Goal: Information Seeking & Learning: Learn about a topic

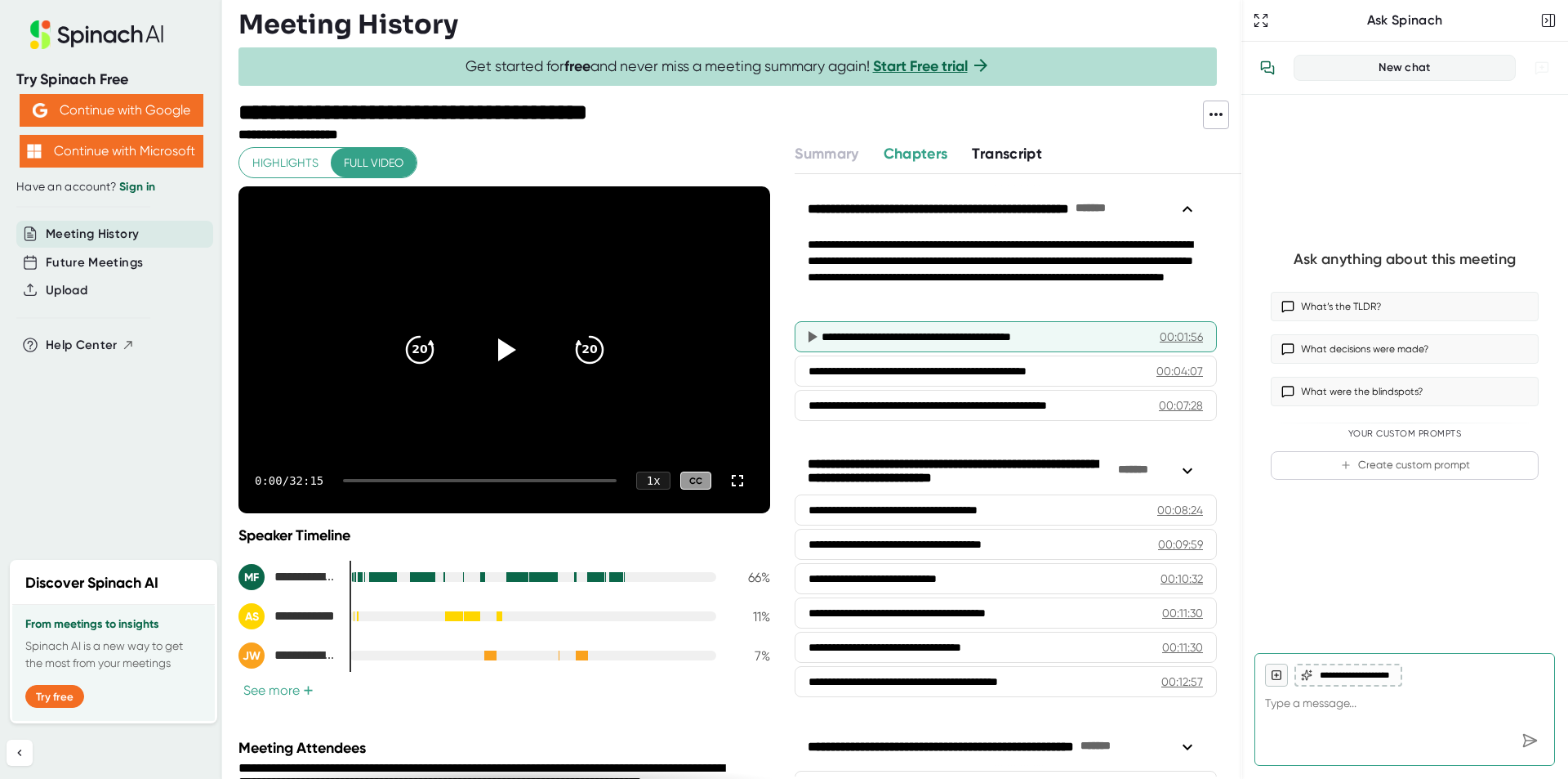
click at [881, 344] on div "**********" at bounding box center [982, 336] width 319 height 16
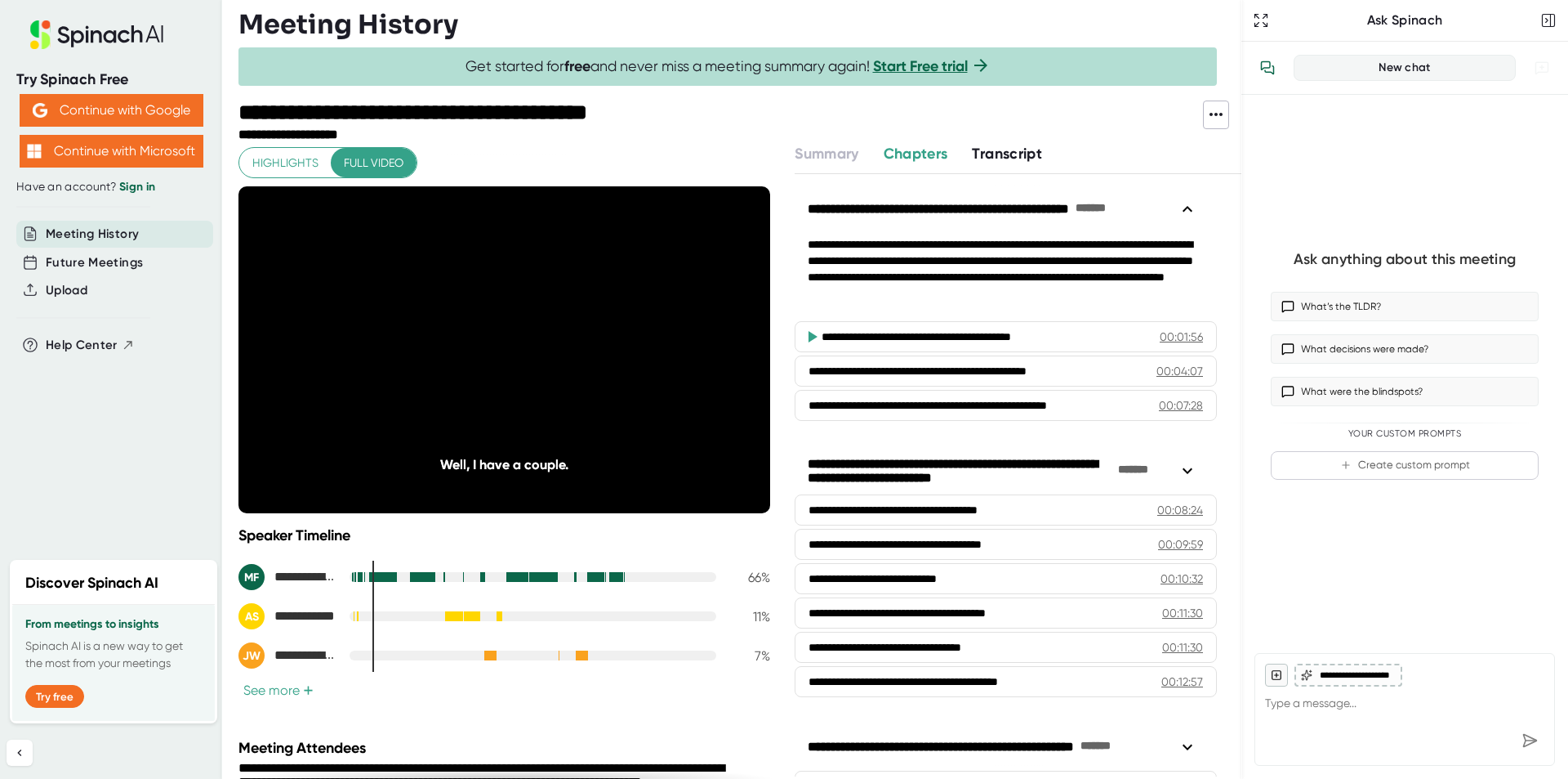
click at [571, 745] on div "Meeting Attendees" at bounding box center [506, 748] width 536 height 18
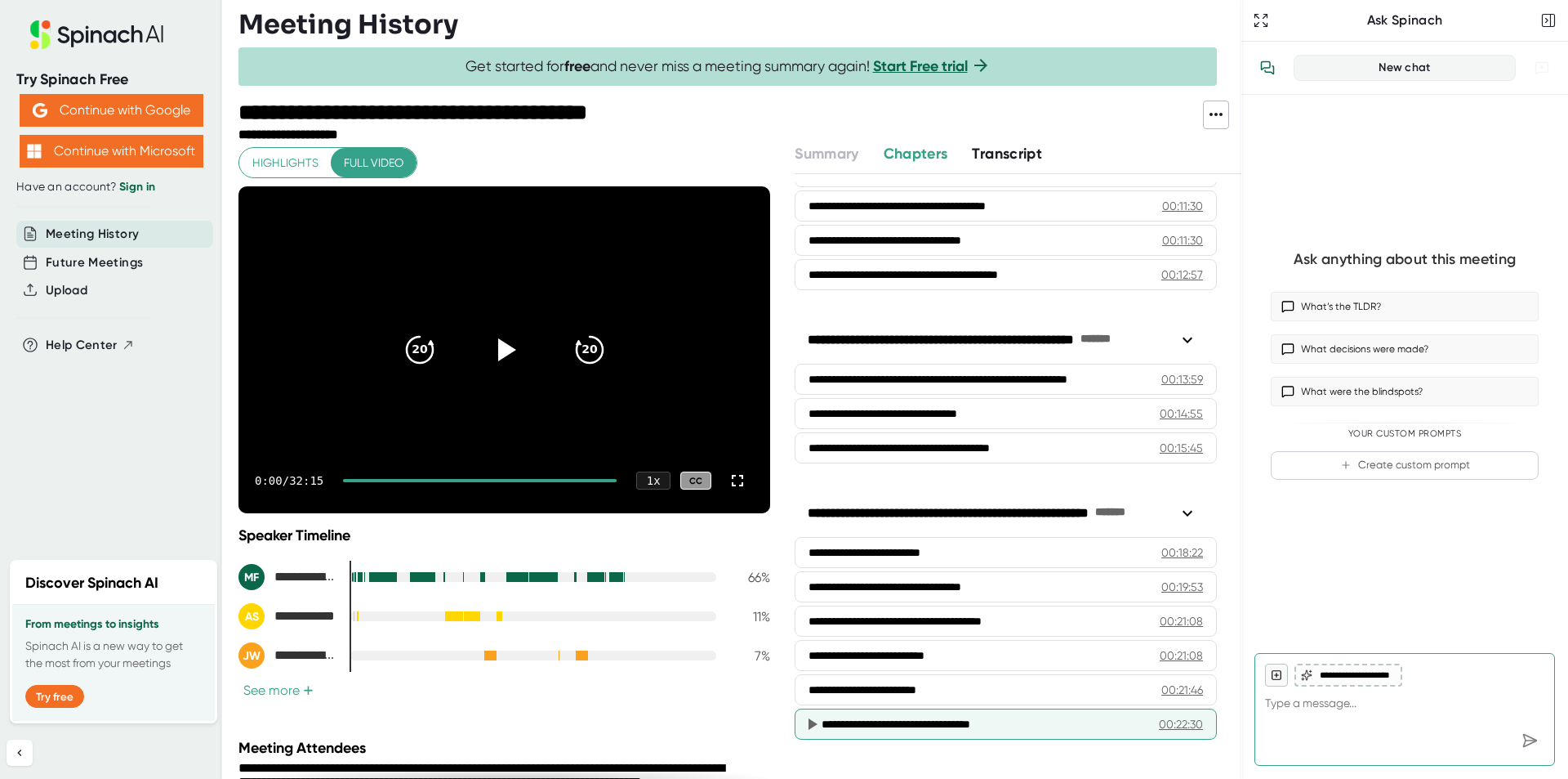
scroll to position [408, 0]
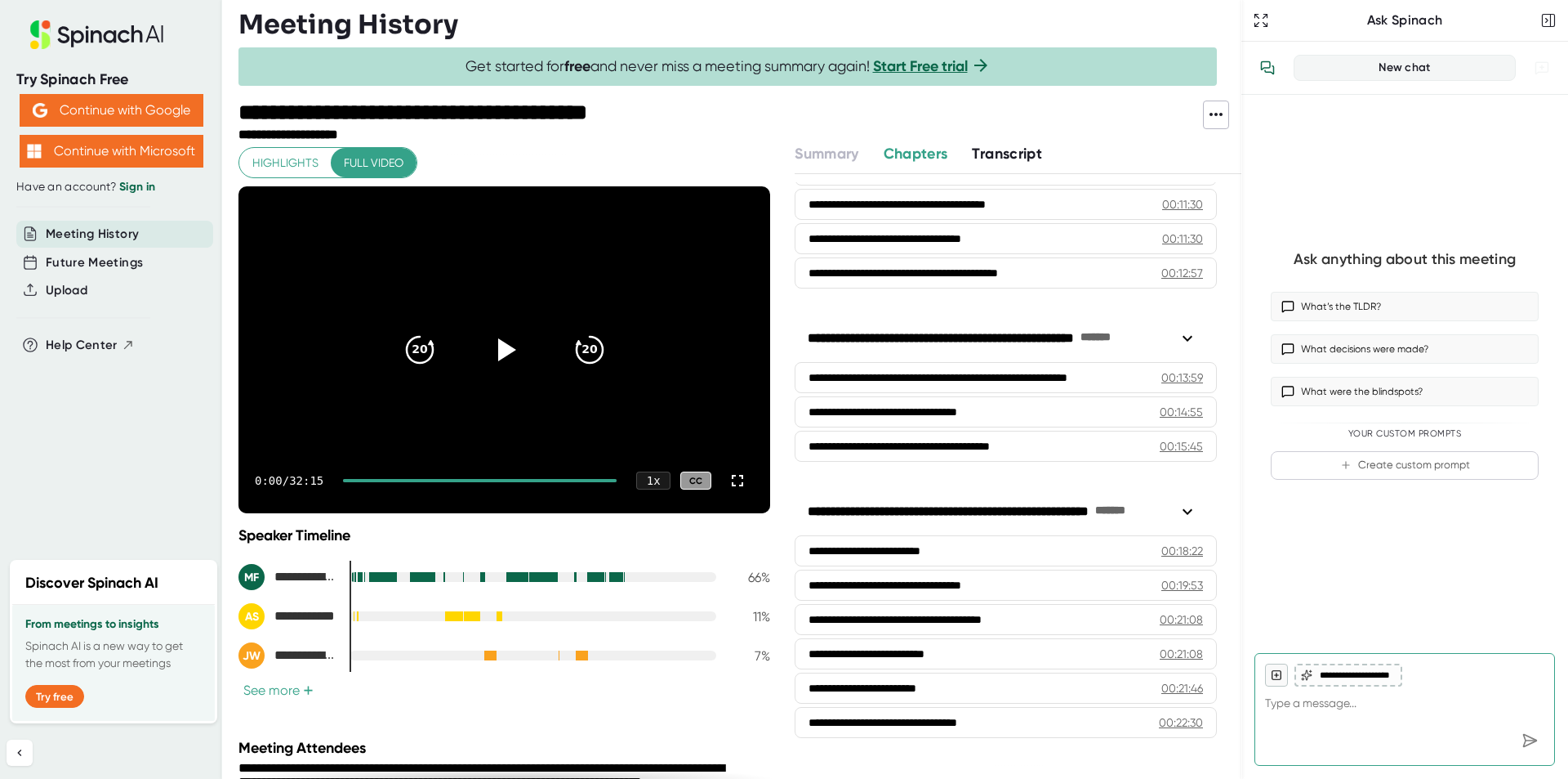
type textarea "x"
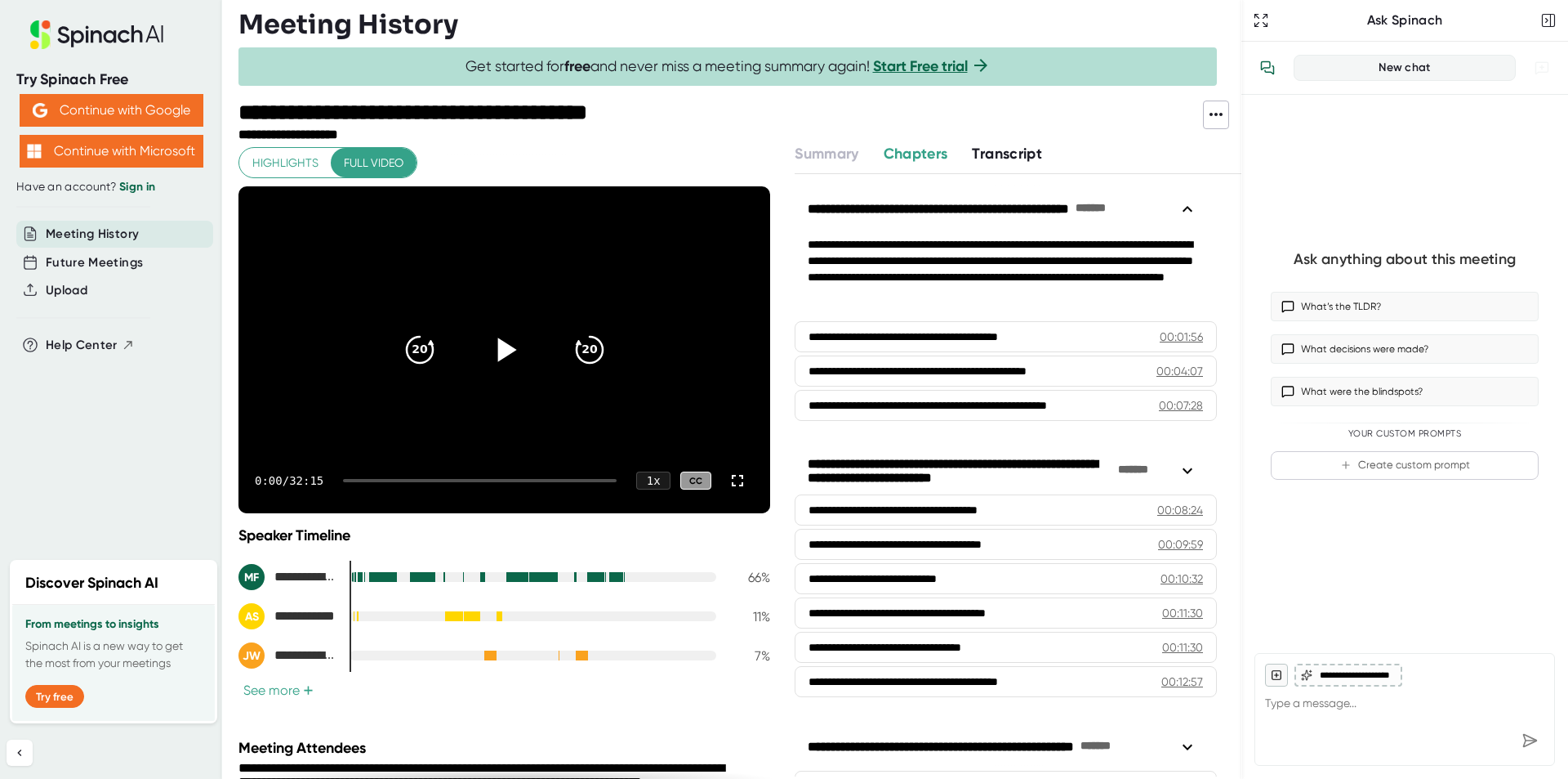
click at [483, 337] on icon at bounding box center [504, 349] width 41 height 41
click at [492, 341] on icon at bounding box center [504, 349] width 41 height 41
click at [488, 340] on icon at bounding box center [504, 349] width 41 height 41
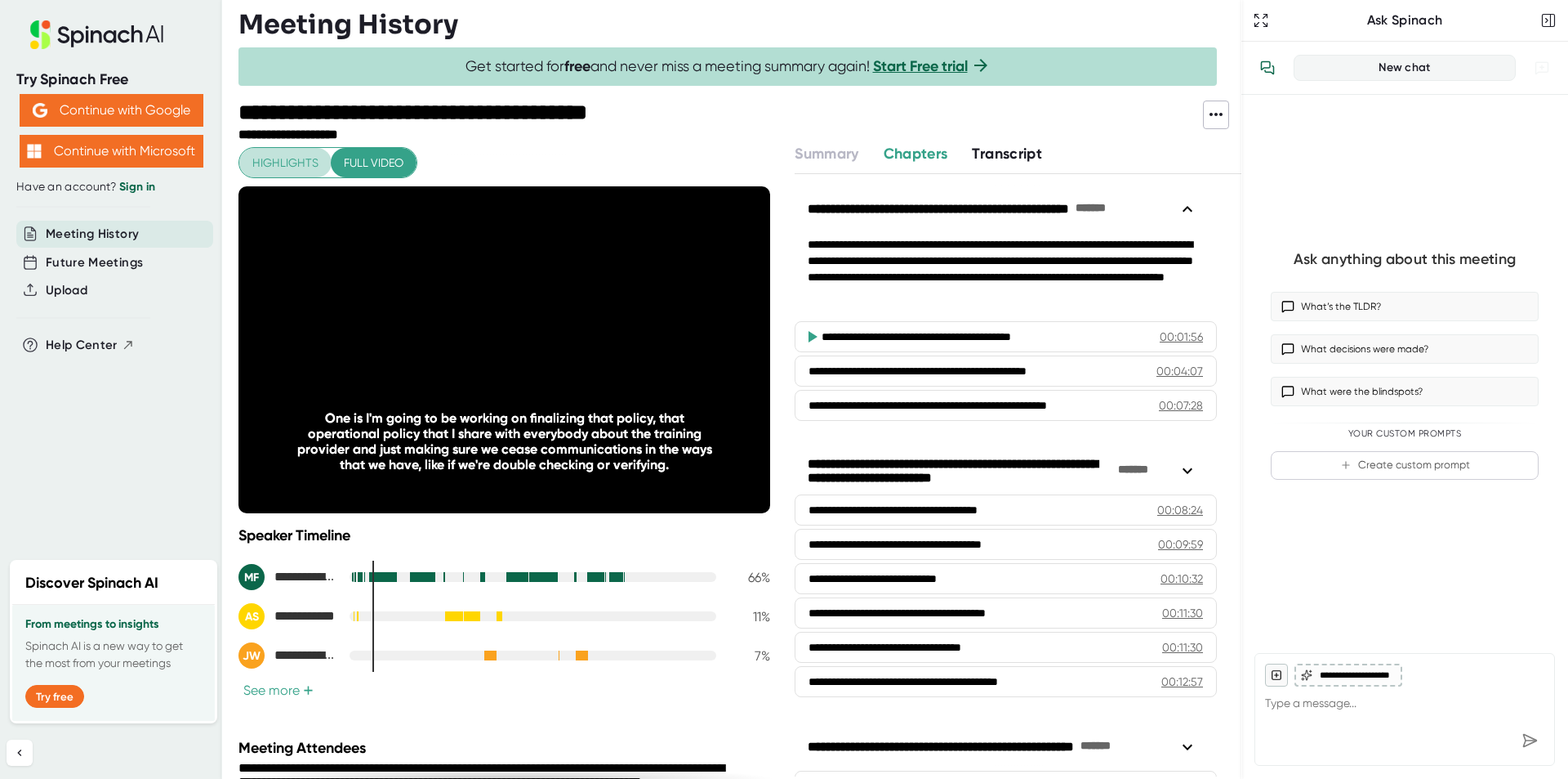
click at [289, 165] on span "Highlights" at bounding box center [285, 163] width 66 height 20
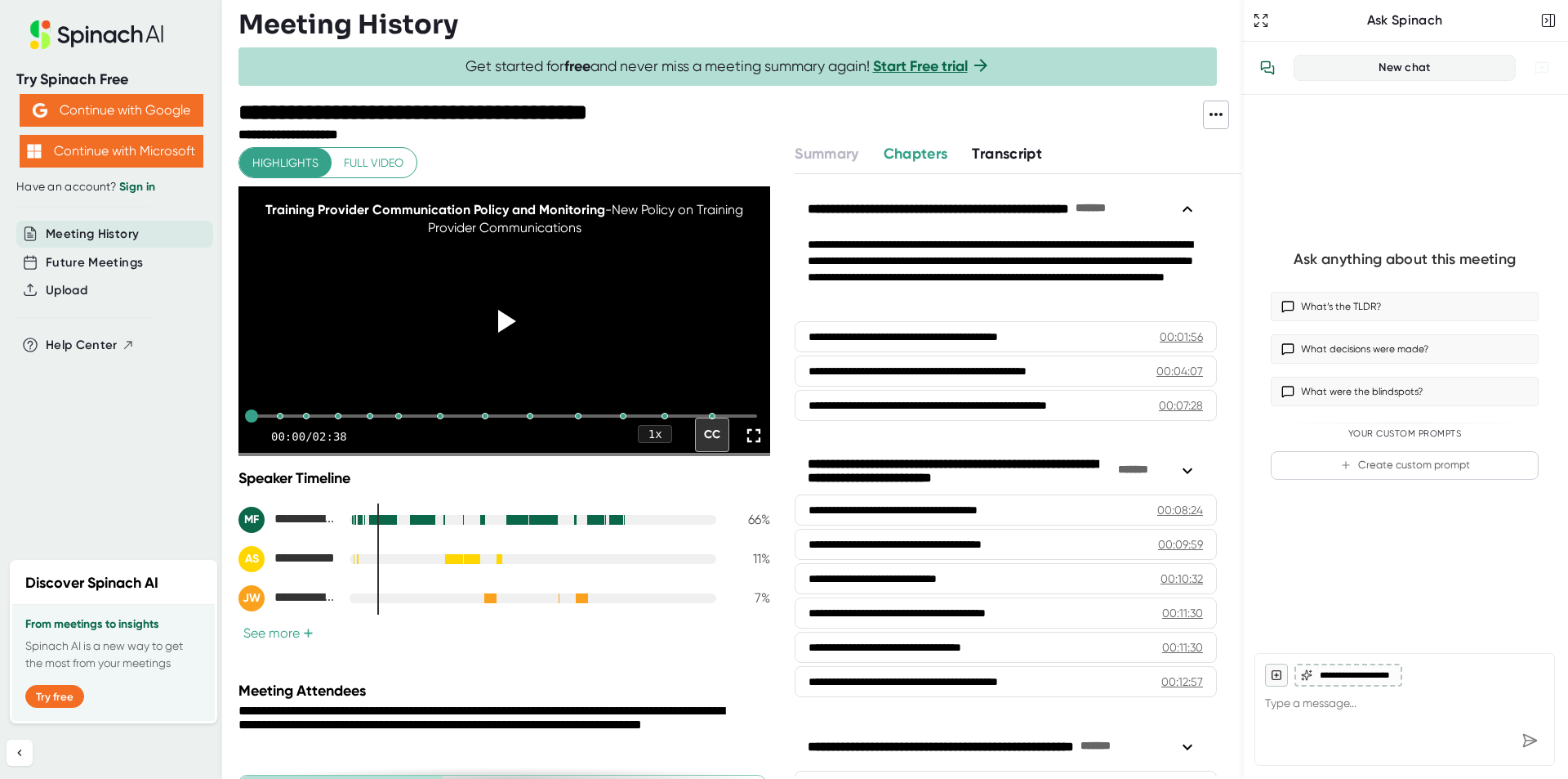
click at [1364, 560] on div "Ask anything about this meeting What’s the TLDR? What decisions were made? What…" at bounding box center [1404, 367] width 300 height 519
click at [499, 327] on icon at bounding box center [504, 321] width 41 height 41
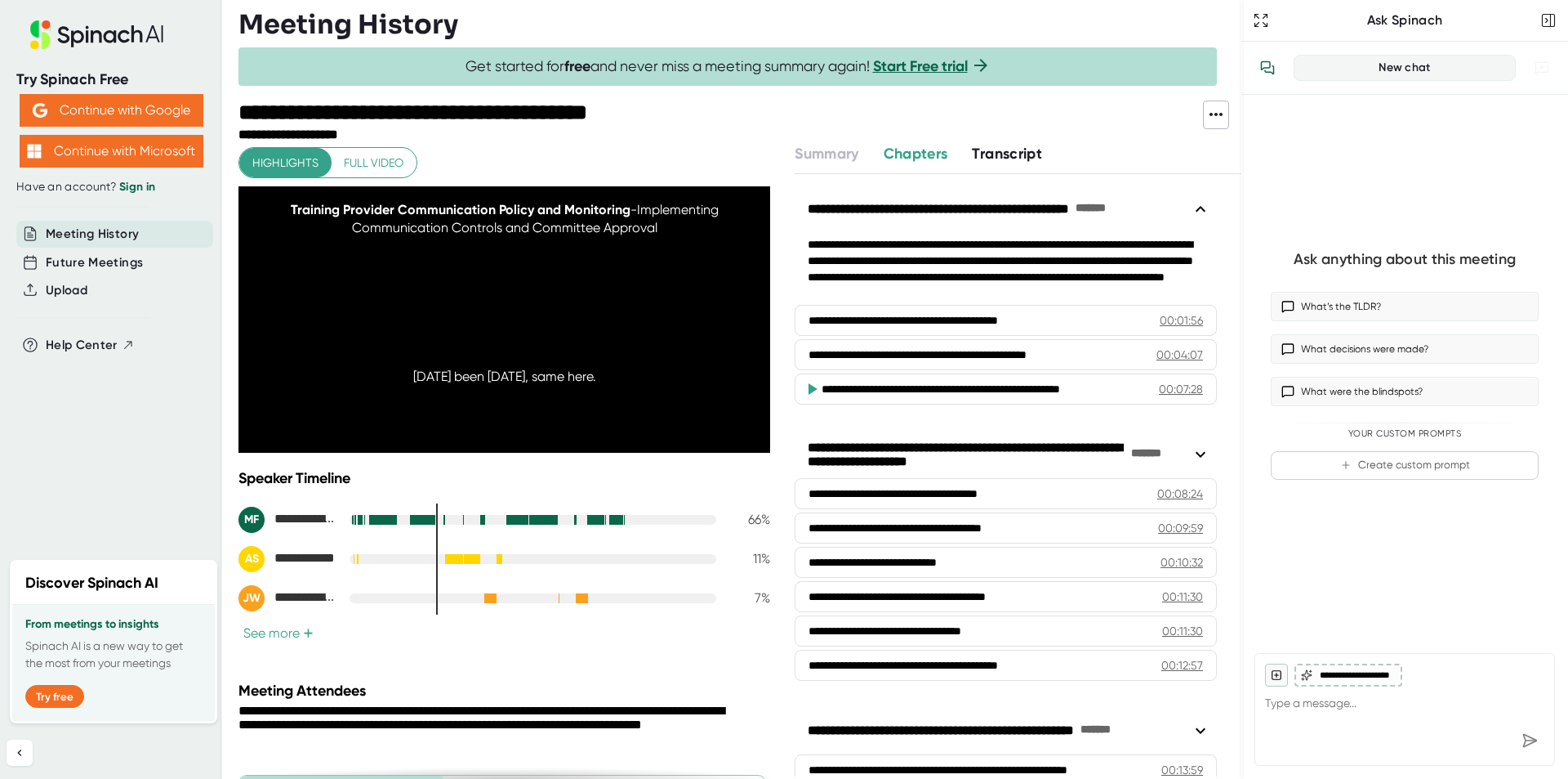
type textarea "x"
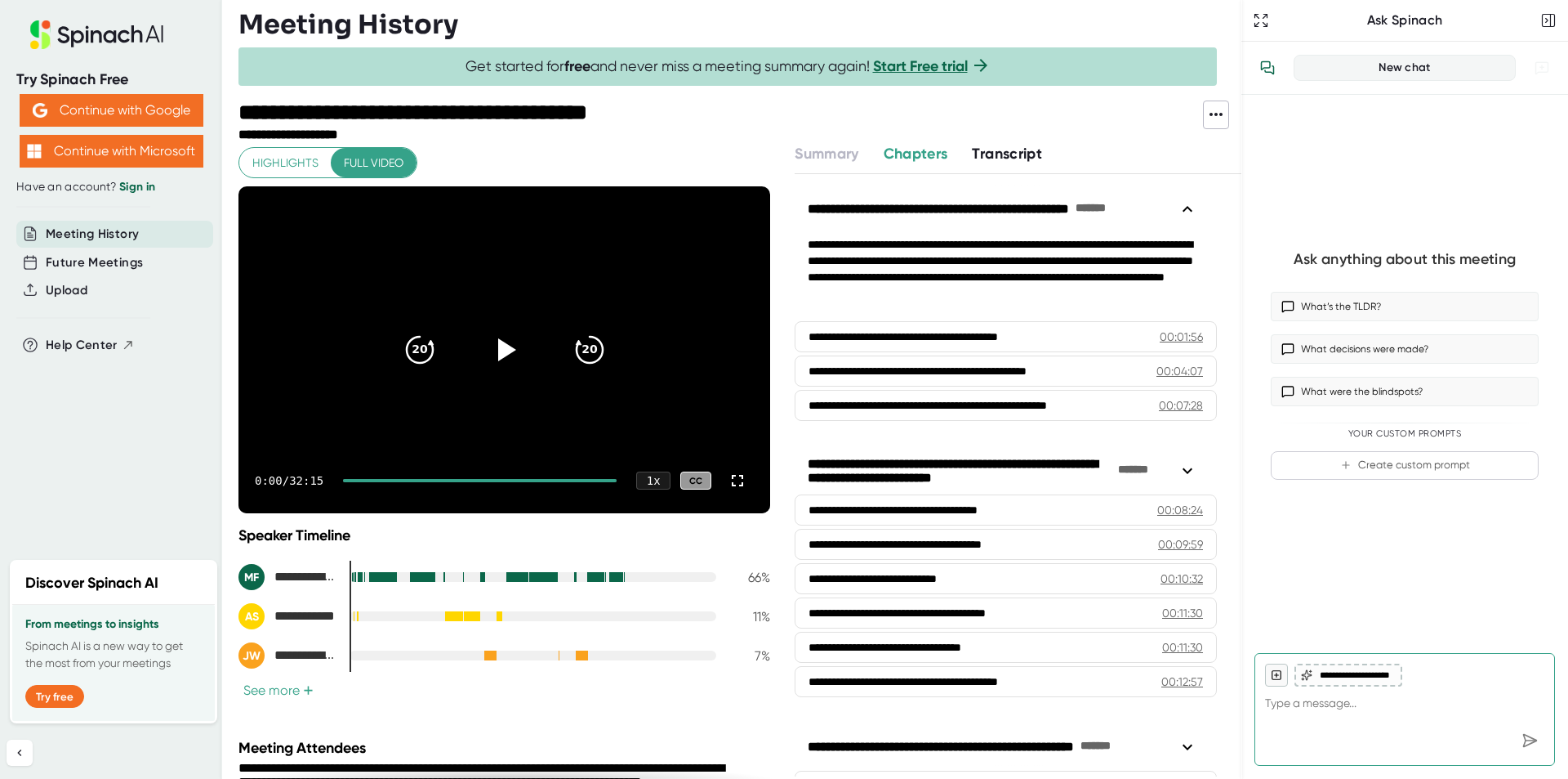
type textarea "x"
drag, startPoint x: 576, startPoint y: 479, endPoint x: 341, endPoint y: 480, distance: 235.0
click at [342, 477] on div "0:00 / 32:15 1 x CC" at bounding box center [505, 480] width 532 height 65
click at [347, 478] on div "0:00 / 32:15 1 x CC" at bounding box center [505, 480] width 532 height 65
click at [533, 652] on div at bounding box center [532, 655] width 366 height 10
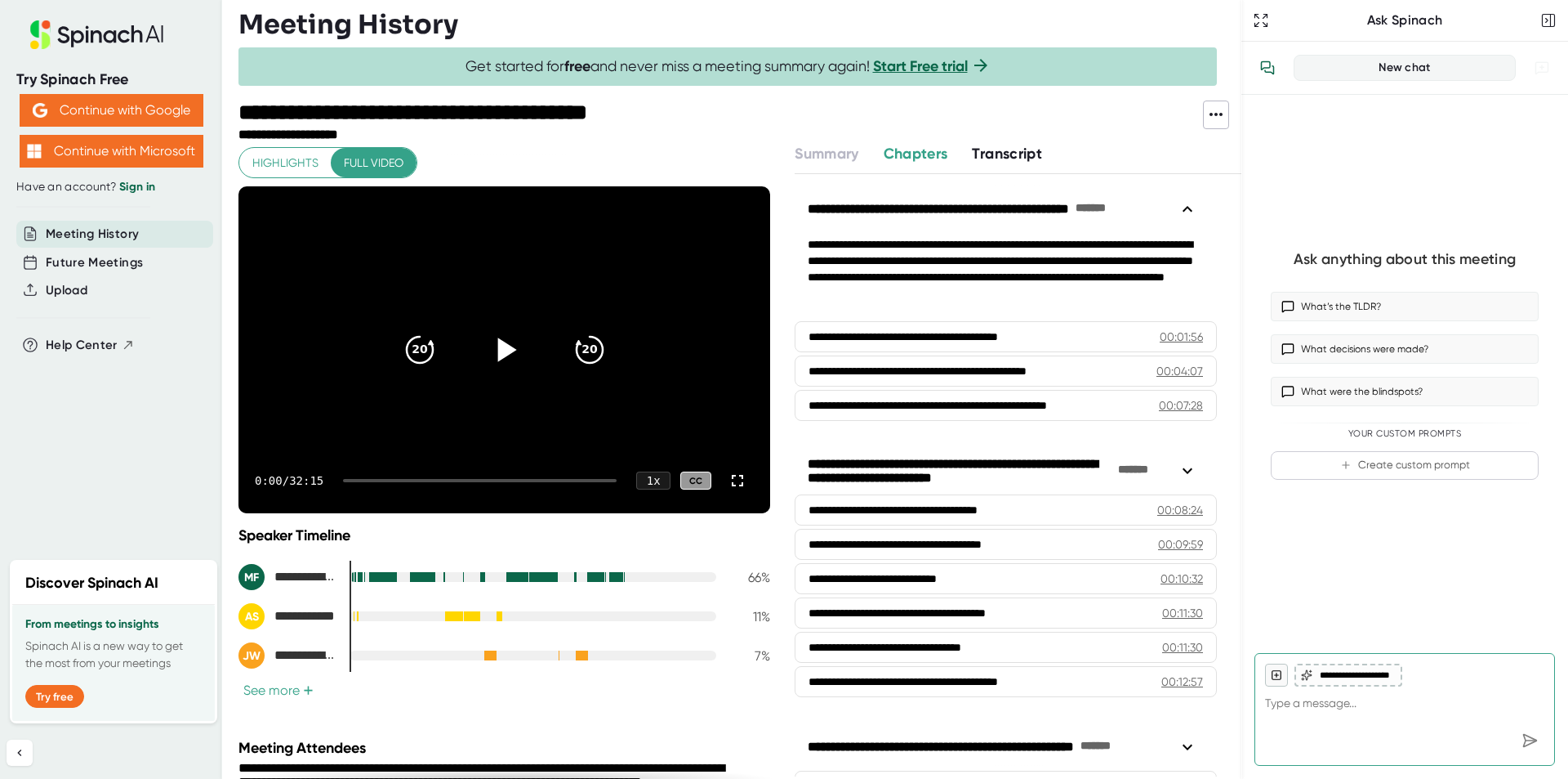
click at [483, 353] on icon at bounding box center [504, 349] width 41 height 41
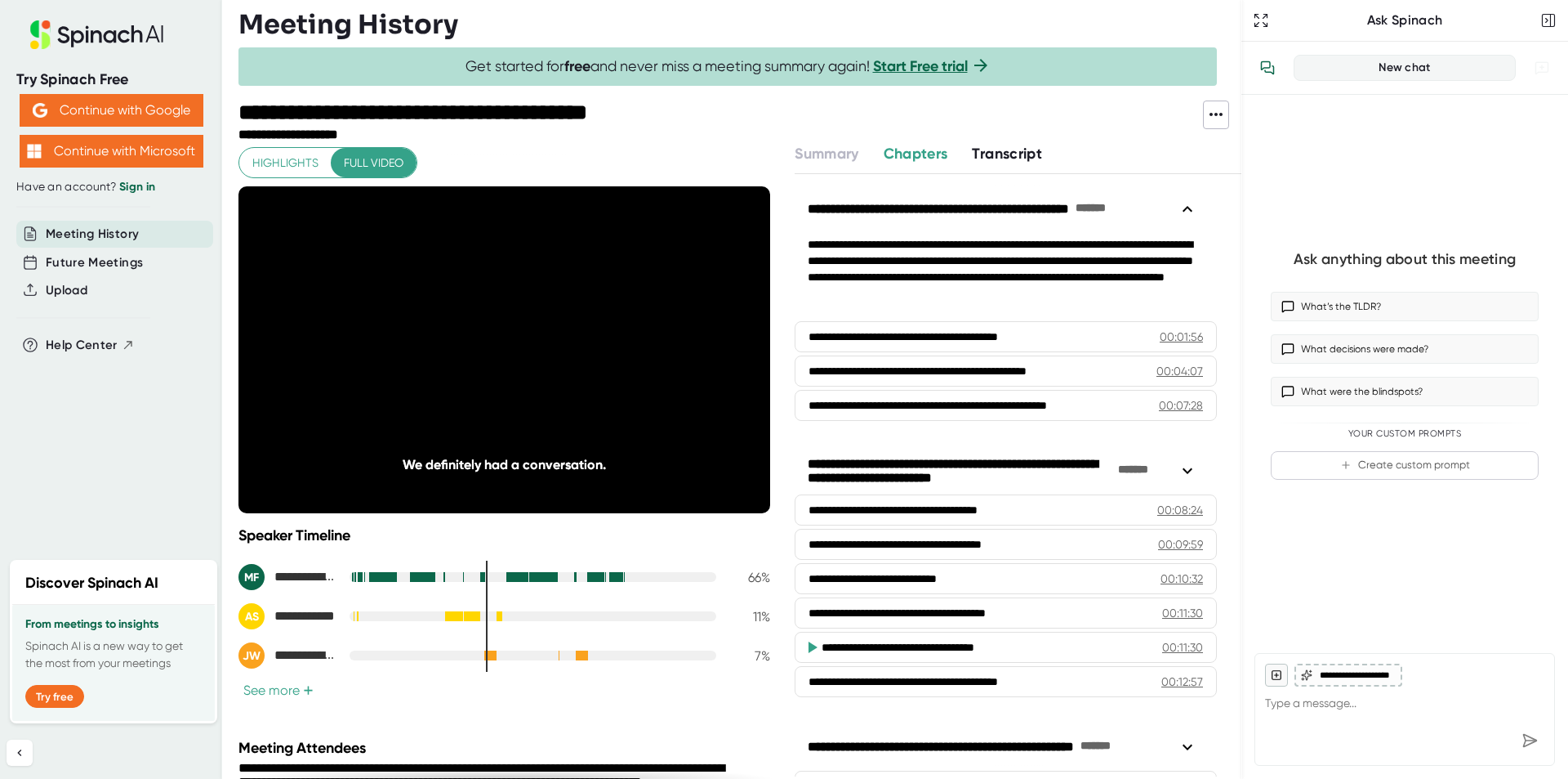
type textarea "x"
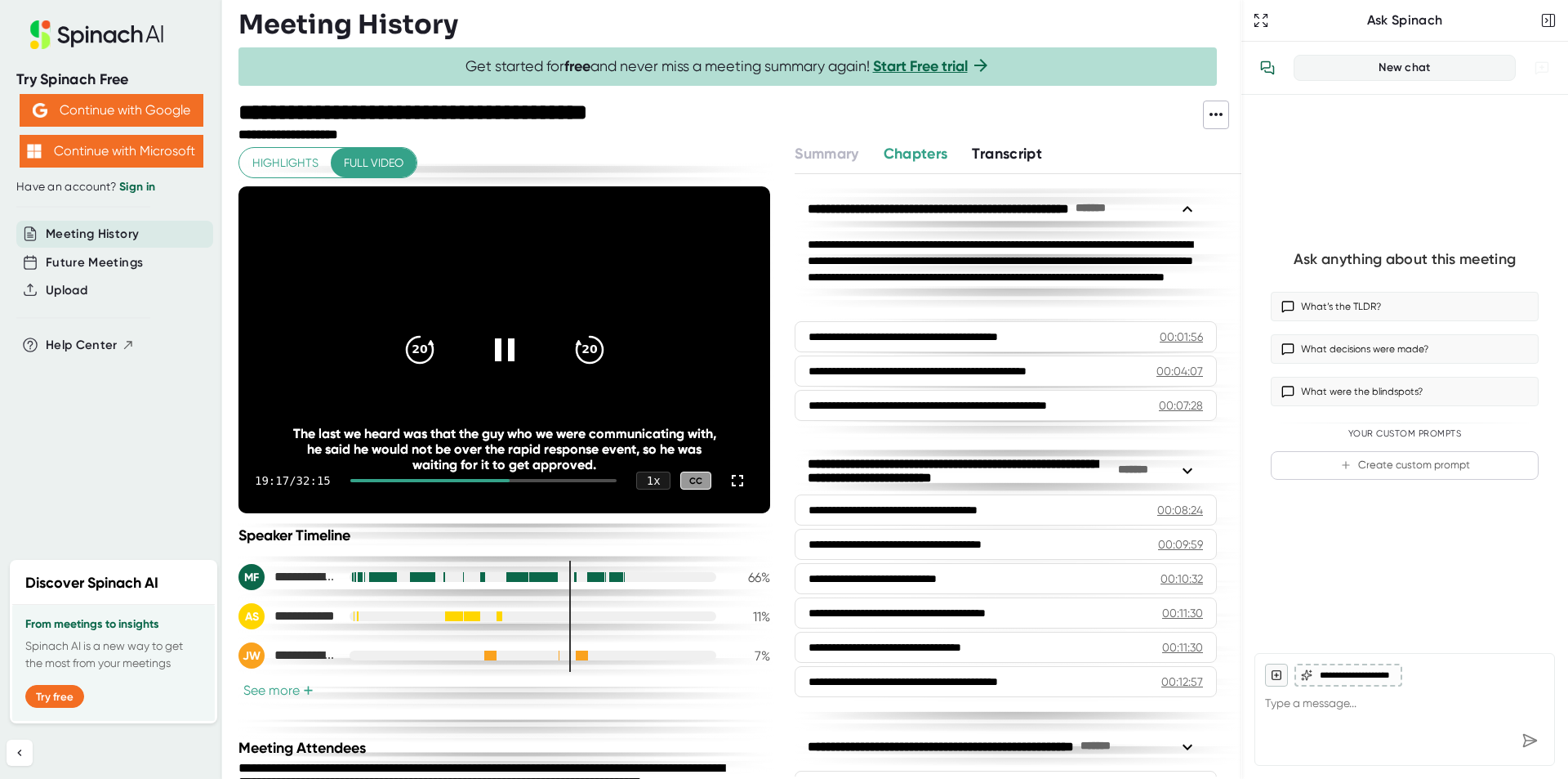
drag, startPoint x: 487, startPoint y: 349, endPoint x: 585, endPoint y: 421, distance: 121.6
click at [487, 349] on icon at bounding box center [505, 349] width 39 height 39
